Goal: Task Accomplishment & Management: Complete application form

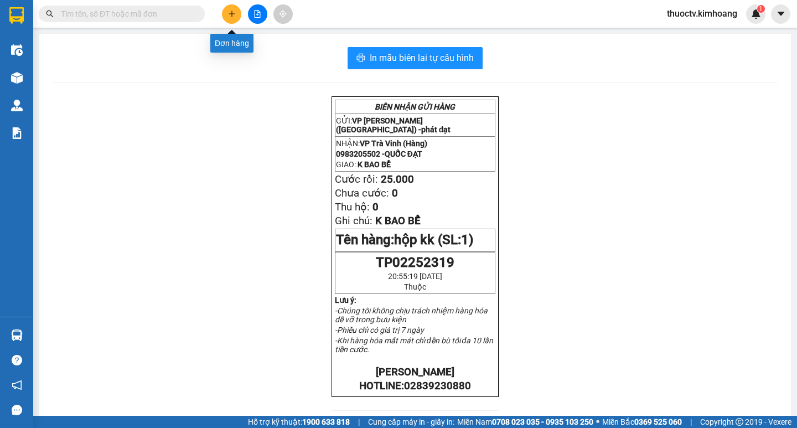
click at [231, 14] on icon "plus" at bounding box center [232, 14] width 8 height 8
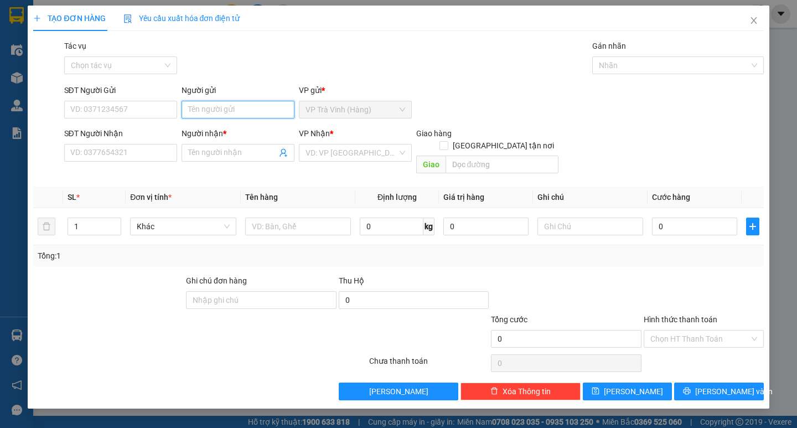
click at [252, 111] on input "Người gửi" at bounding box center [238, 110] width 113 height 18
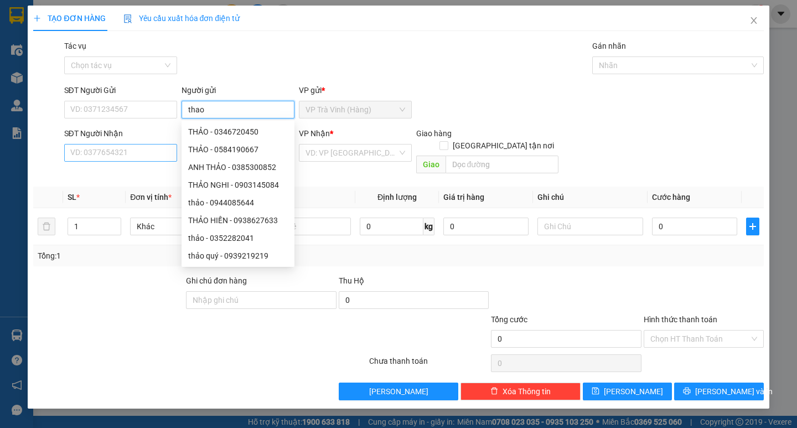
type input "thao"
click at [147, 156] on input "SĐT Người Nhận" at bounding box center [120, 153] width 113 height 18
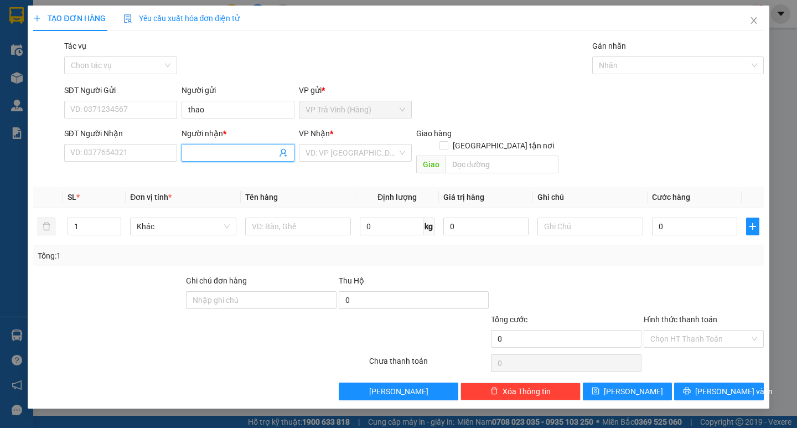
click at [203, 155] on input "Người nhận *" at bounding box center [232, 153] width 89 height 12
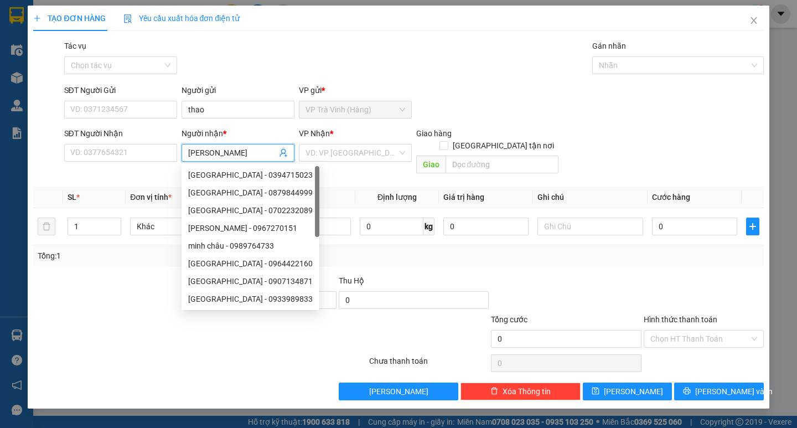
type input "[PERSON_NAME]"
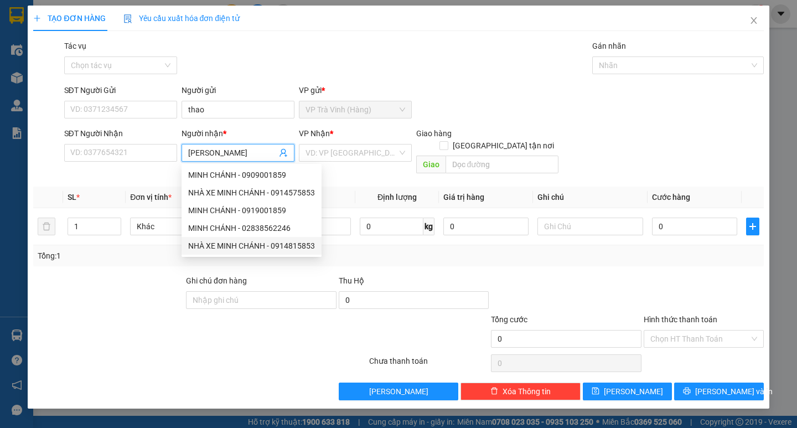
click at [231, 242] on div "NHÀ XE MINH CHÁNH - 0914815853" at bounding box center [251, 246] width 127 height 12
type input "0914815853"
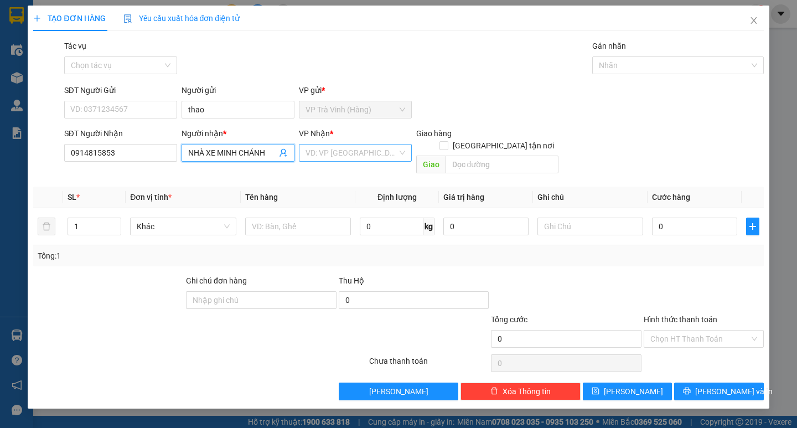
type input "NHÀ XE MINH CHÁNH"
click at [344, 154] on input "search" at bounding box center [352, 152] width 92 height 17
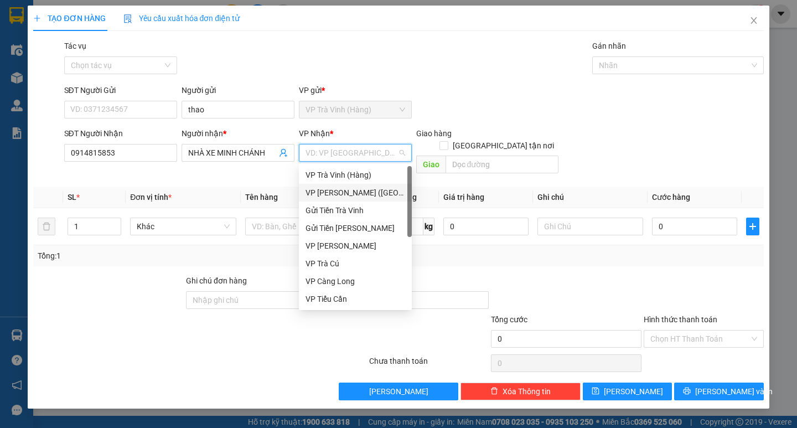
click at [337, 191] on div "VP [PERSON_NAME] ([GEOGRAPHIC_DATA])" at bounding box center [356, 193] width 100 height 12
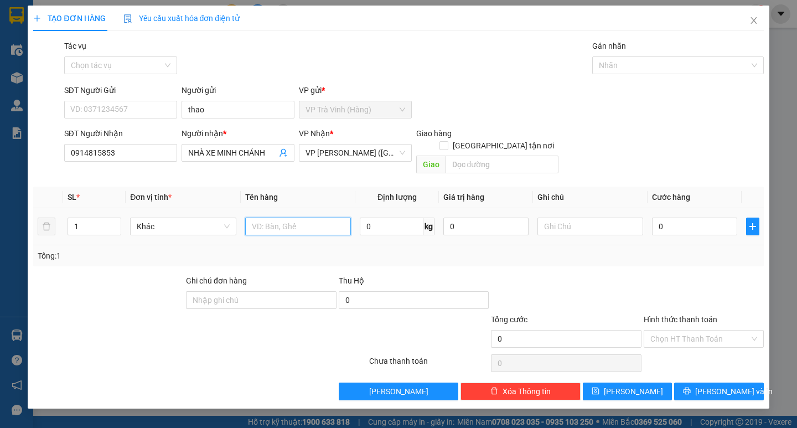
click at [275, 218] on input "text" at bounding box center [298, 227] width 106 height 18
type input "thùng kk"
click at [672, 218] on input "0" at bounding box center [694, 227] width 85 height 18
type input "7"
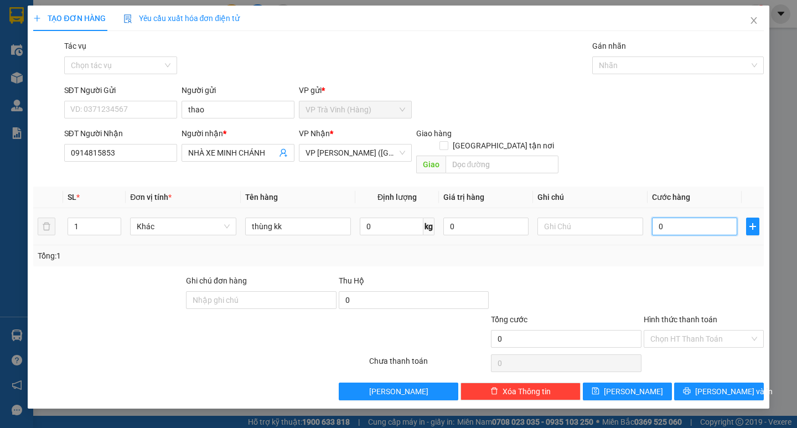
type input "7"
type input "70"
type input "70.000"
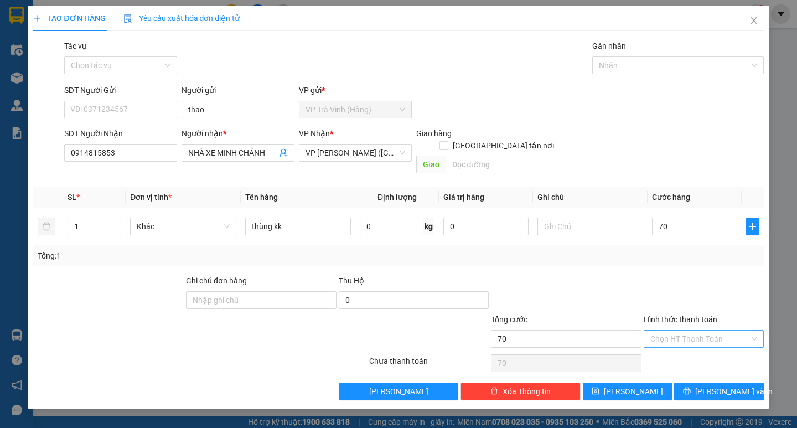
type input "70.000"
click at [694, 331] on input "Hình thức thanh toán" at bounding box center [700, 339] width 99 height 17
click at [693, 349] on div "Tại văn phòng" at bounding box center [704, 349] width 107 height 12
type input "0"
click at [731, 385] on span "[PERSON_NAME] và In" at bounding box center [734, 391] width 78 height 12
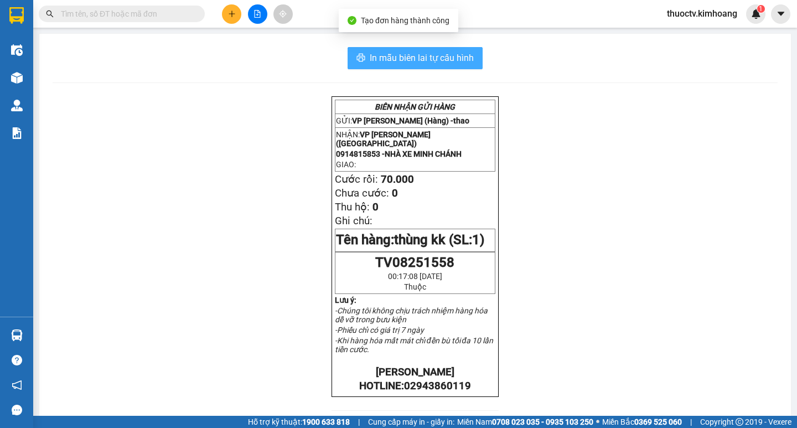
click at [431, 56] on span "In mẫu biên lai tự cấu hình" at bounding box center [422, 58] width 104 height 14
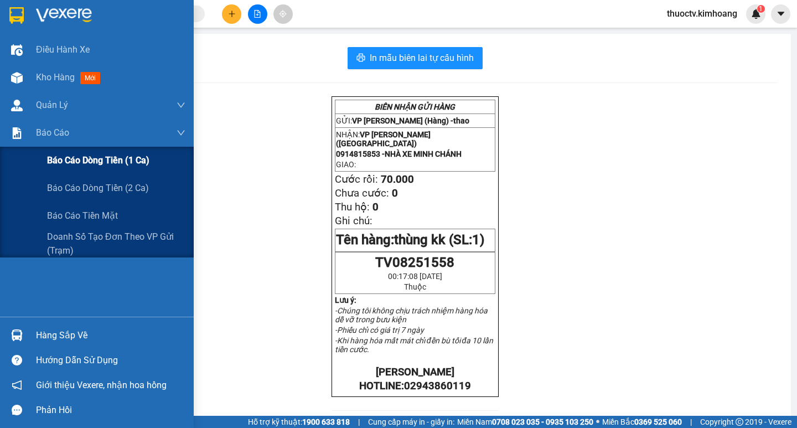
click at [92, 161] on span "Báo cáo dòng tiền (1 ca)" at bounding box center [98, 160] width 102 height 14
